Goal: Find specific page/section: Find specific page/section

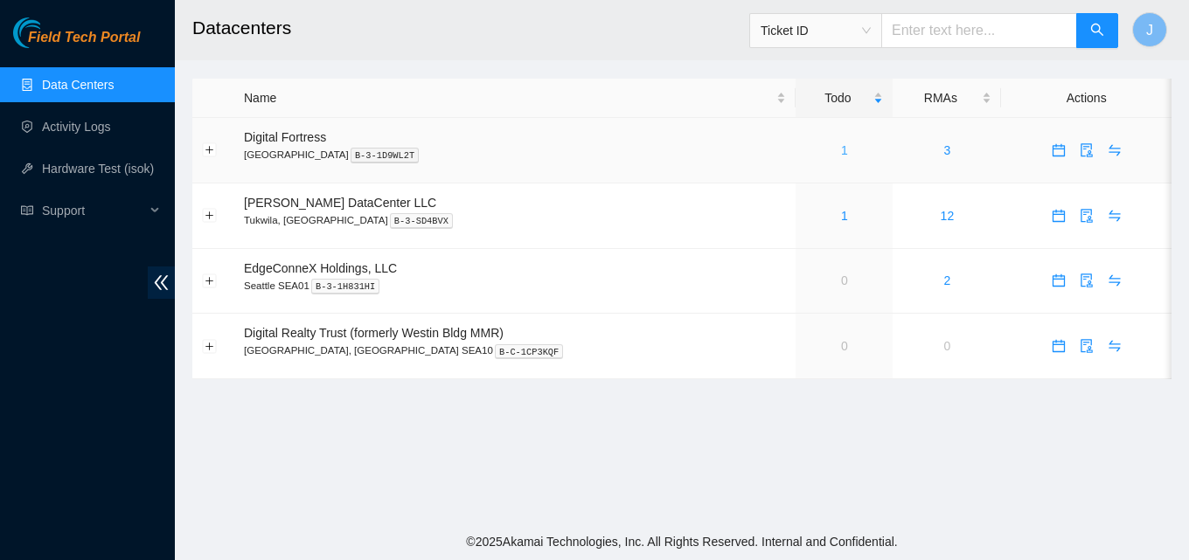
click at [841, 150] on link "1" at bounding box center [844, 150] width 7 height 14
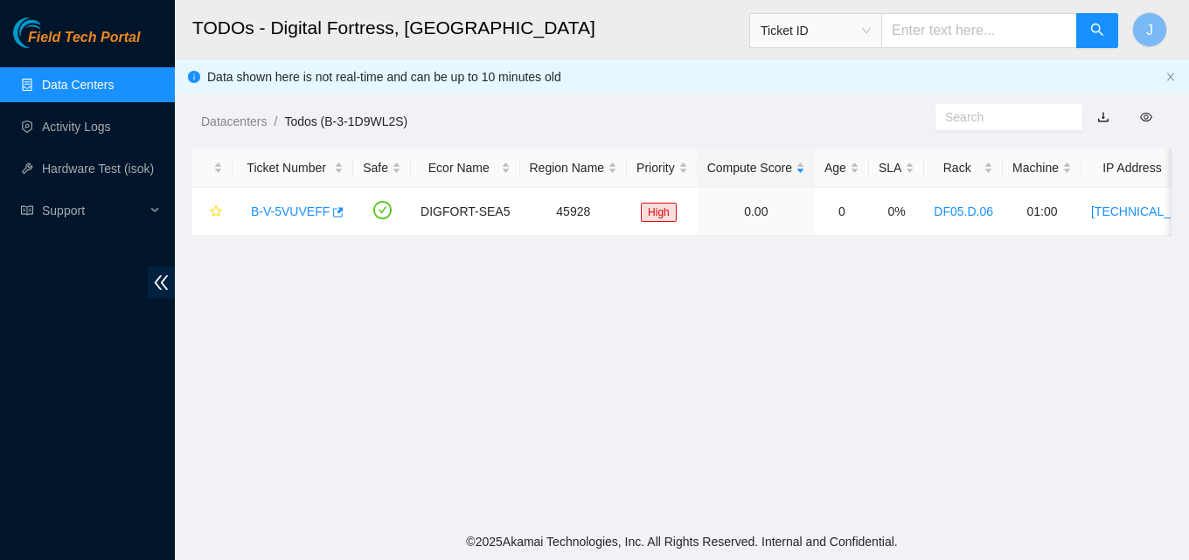
click at [84, 84] on link "Data Centers" at bounding box center [78, 85] width 72 height 14
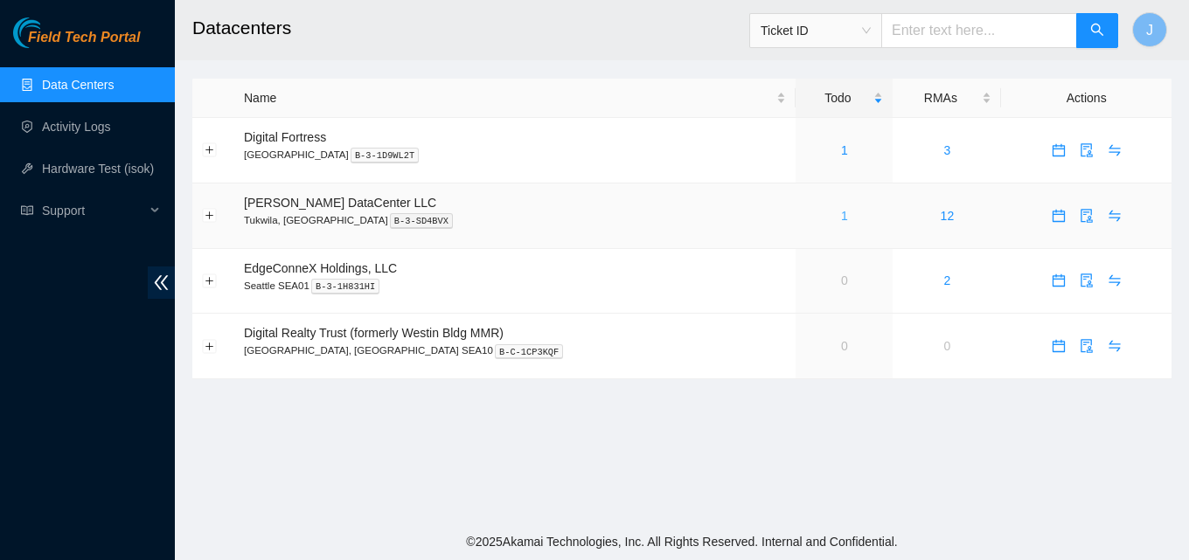
click at [841, 216] on link "1" at bounding box center [844, 216] width 7 height 14
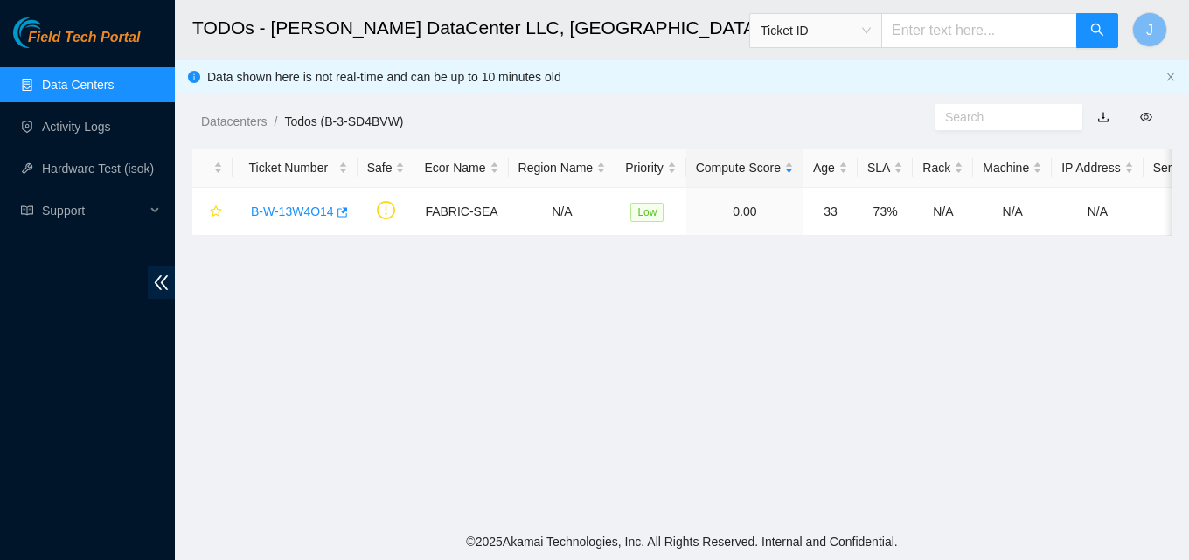
click at [113, 84] on link "Data Centers" at bounding box center [78, 85] width 72 height 14
